Goal: Transaction & Acquisition: Purchase product/service

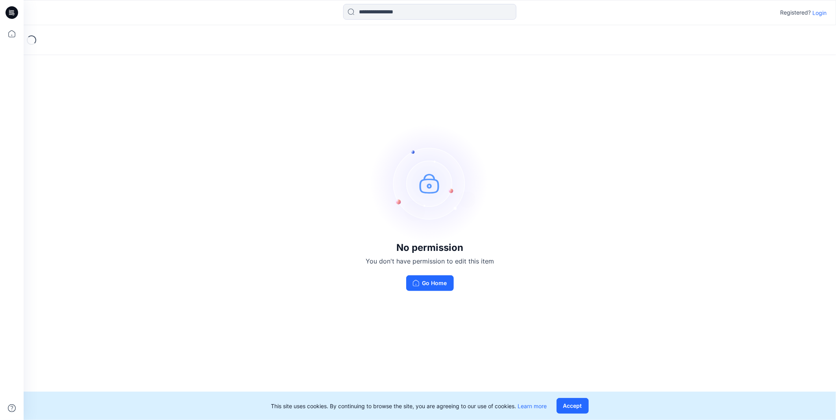
click at [825, 16] on p "Login" at bounding box center [819, 13] width 14 height 8
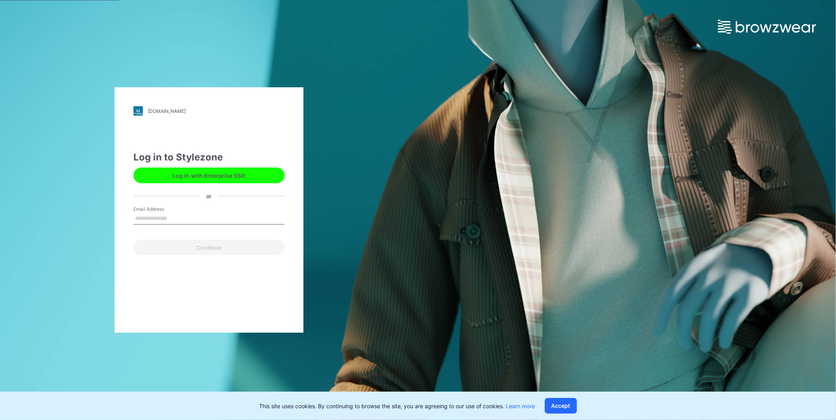
drag, startPoint x: 168, startPoint y: 213, endPoint x: 168, endPoint y: 221, distance: 7.9
click at [168, 213] on input "Email Address" at bounding box center [208, 219] width 151 height 12
type input "**********"
click at [197, 249] on button "Continue" at bounding box center [208, 248] width 151 height 16
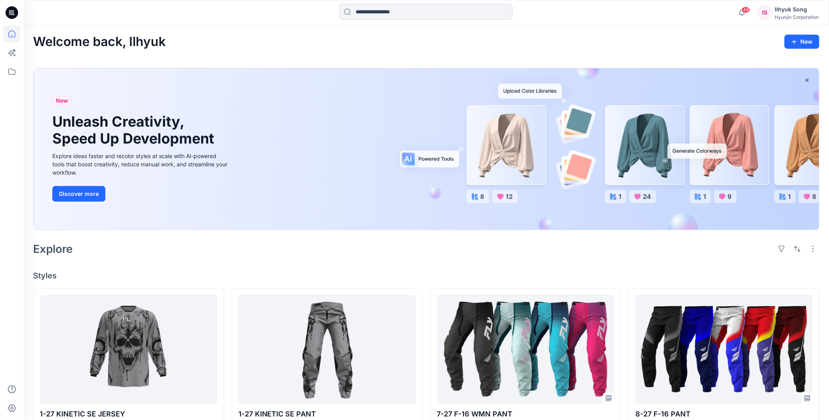
click at [416, 4] on input at bounding box center [426, 12] width 173 height 16
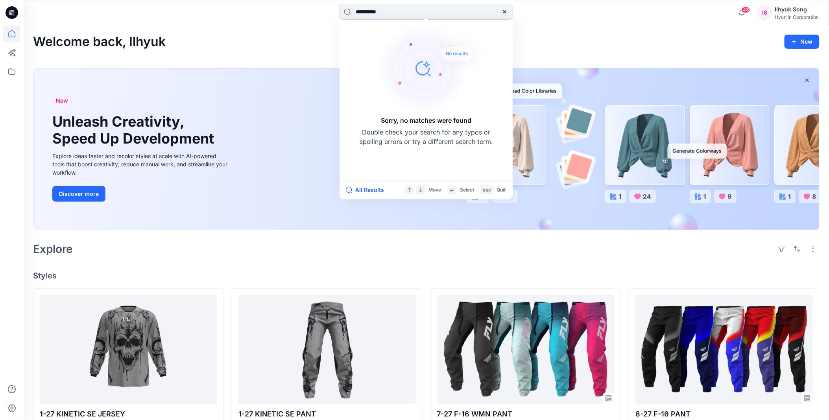
type input "**********"
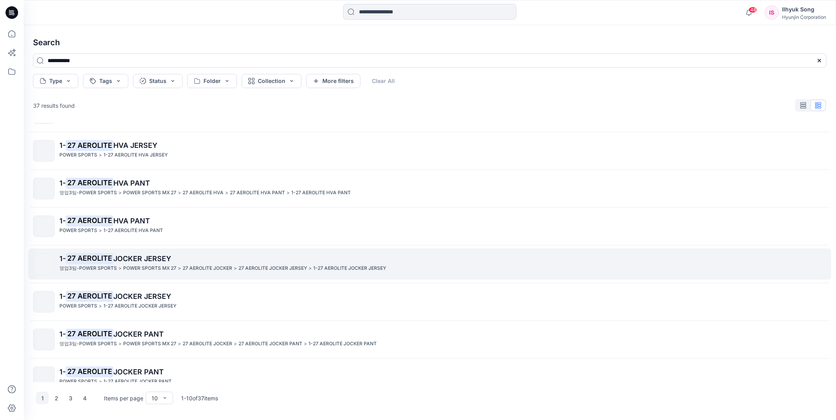
scroll to position [44, 0]
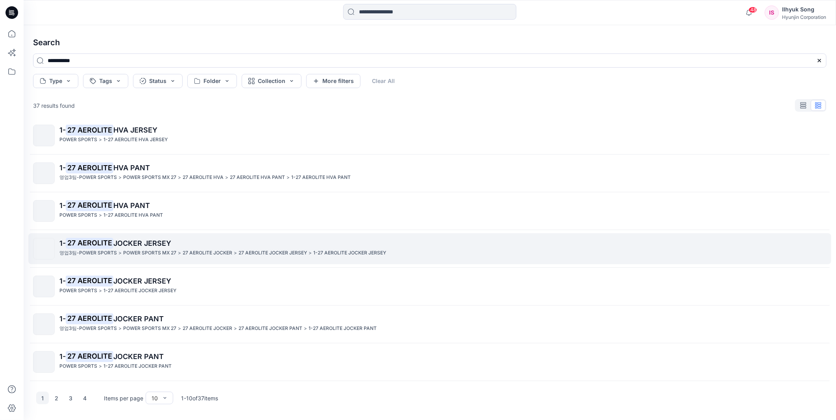
click at [133, 246] on span "JOCKER JERSEY" at bounding box center [142, 243] width 58 height 8
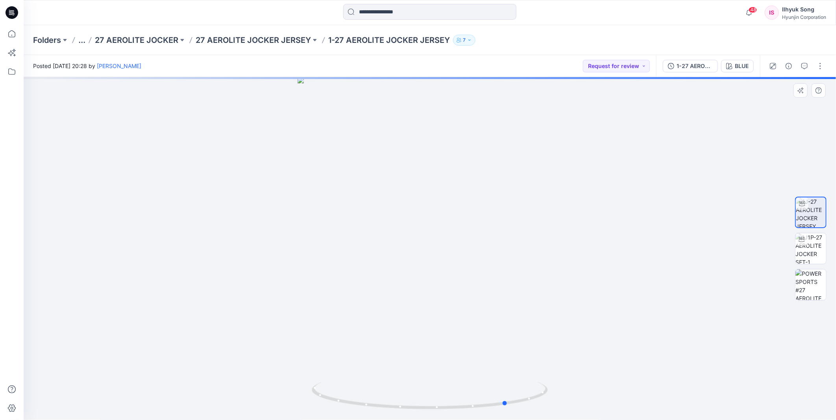
drag, startPoint x: 392, startPoint y: 234, endPoint x: 442, endPoint y: 229, distance: 50.5
click at [442, 229] on div at bounding box center [430, 248] width 812 height 343
drag, startPoint x: 449, startPoint y: 193, endPoint x: 308, endPoint y: 188, distance: 141.3
click at [308, 188] on div at bounding box center [430, 248] width 812 height 343
drag, startPoint x: 352, startPoint y: 199, endPoint x: 443, endPoint y: 207, distance: 90.8
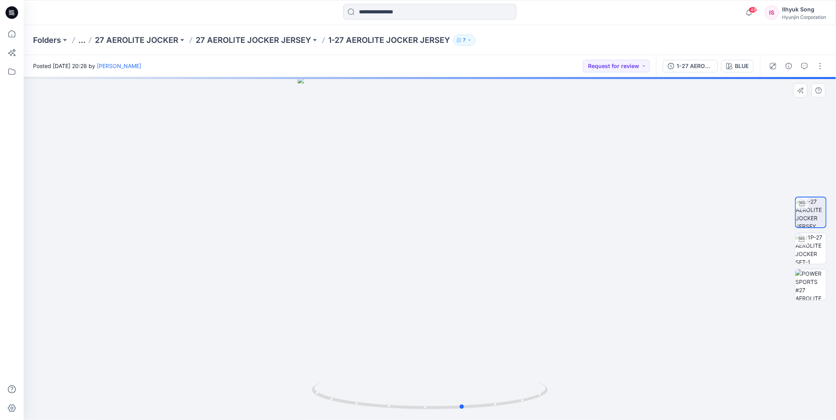
click at [443, 207] on div at bounding box center [430, 248] width 812 height 343
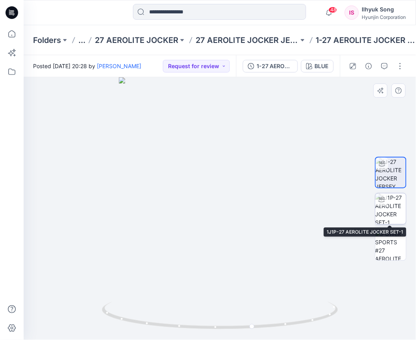
click at [395, 213] on img at bounding box center [390, 208] width 31 height 31
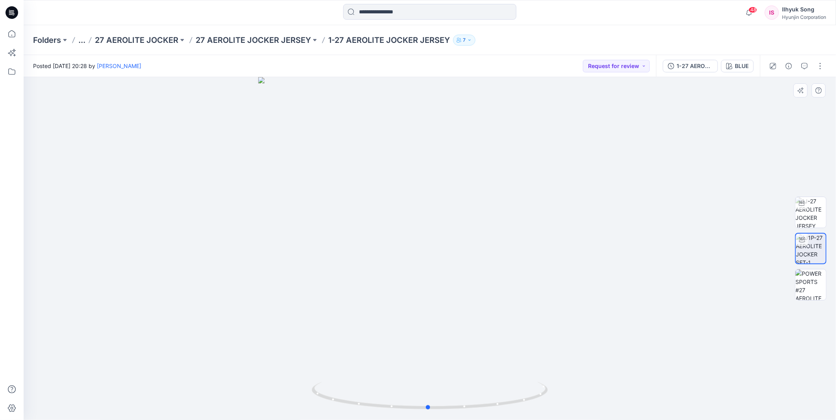
drag, startPoint x: 437, startPoint y: 203, endPoint x: 436, endPoint y: 225, distance: 22.1
click at [436, 225] on div at bounding box center [430, 248] width 812 height 343
drag, startPoint x: 433, startPoint y: 225, endPoint x: 448, endPoint y: 225, distance: 15.0
click at [448, 225] on div at bounding box center [430, 248] width 812 height 343
drag, startPoint x: 450, startPoint y: 249, endPoint x: 478, endPoint y: 245, distance: 27.8
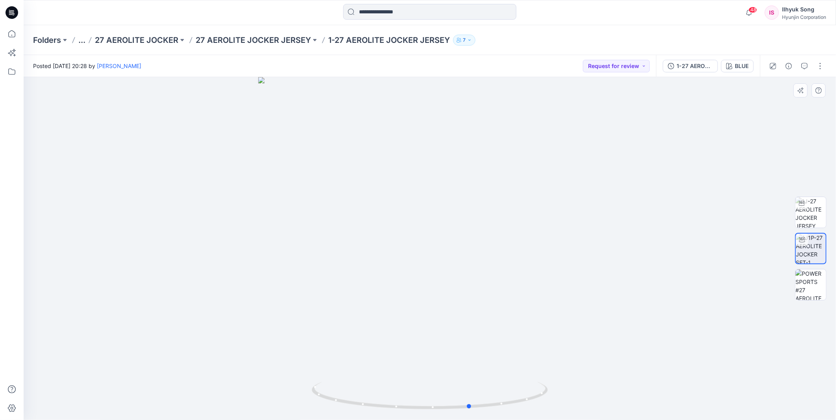
click at [478, 245] on div at bounding box center [430, 248] width 812 height 343
drag, startPoint x: 425, startPoint y: 210, endPoint x: 417, endPoint y: 209, distance: 7.9
click at [417, 209] on div at bounding box center [430, 248] width 812 height 343
